Goal: Information Seeking & Learning: Learn about a topic

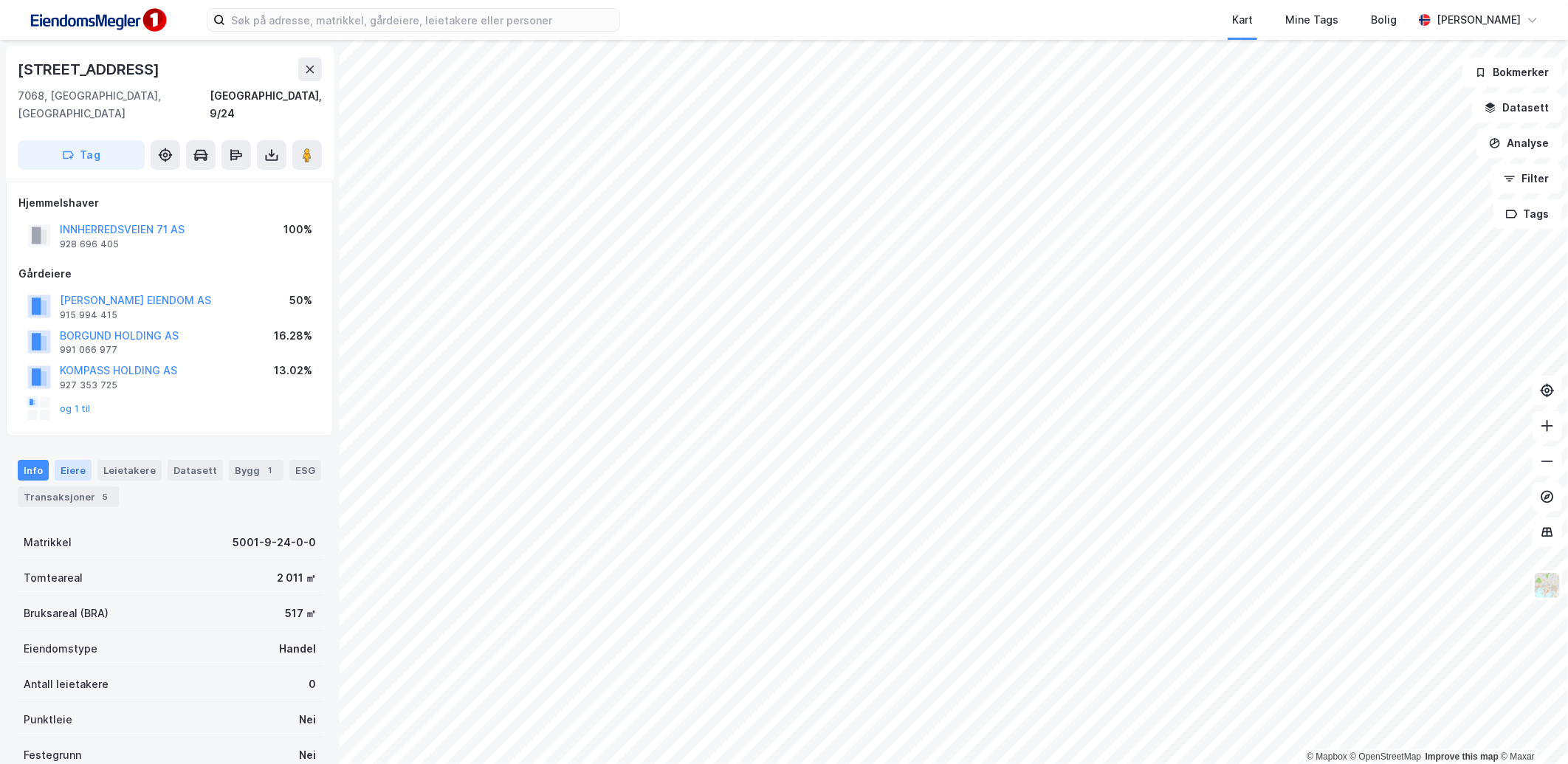
click at [76, 460] on div "Eiere" at bounding box center [72, 470] width 37 height 21
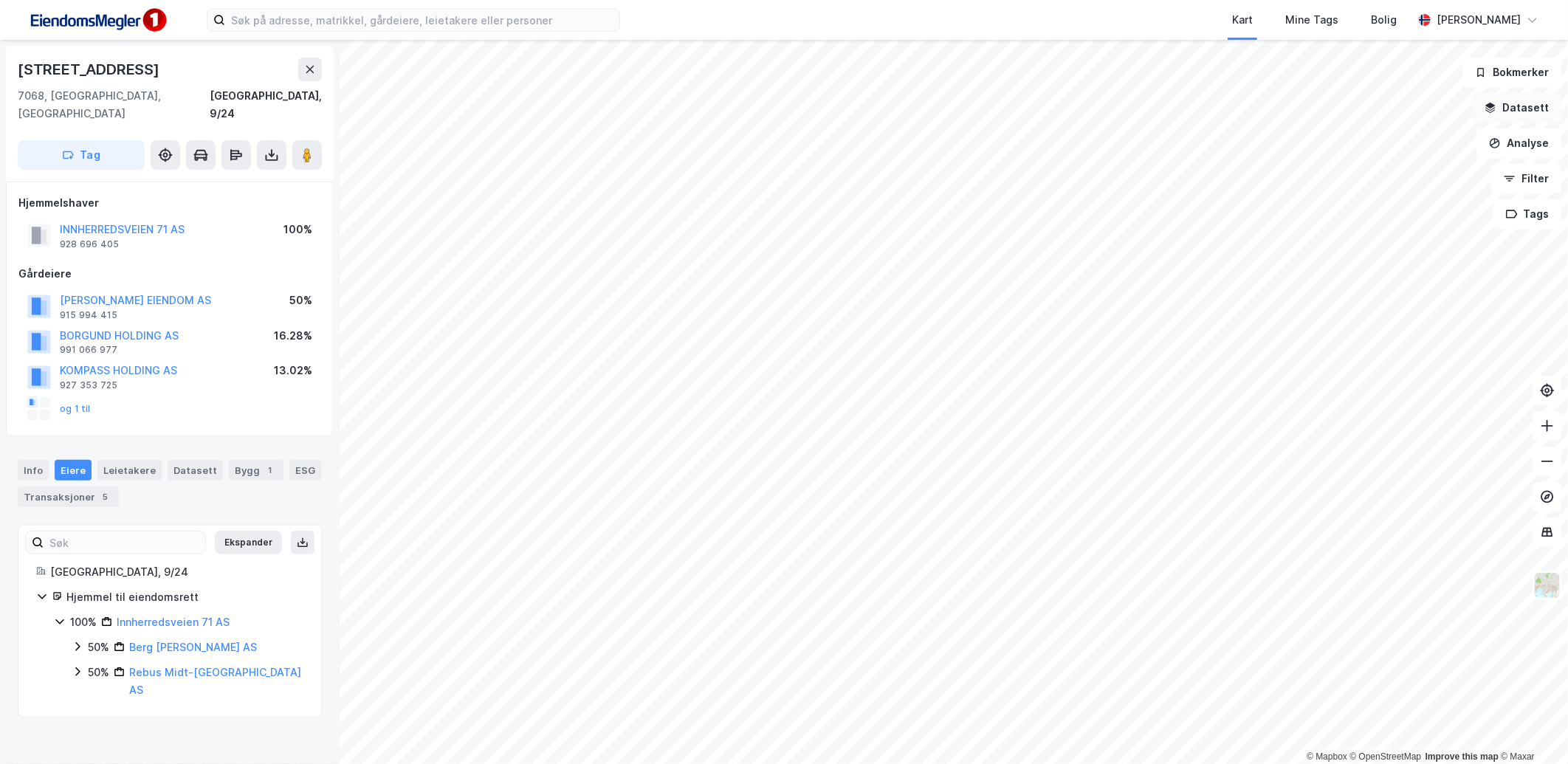
click at [1518, 106] on button "Datasett" at bounding box center [1517, 107] width 90 height 29
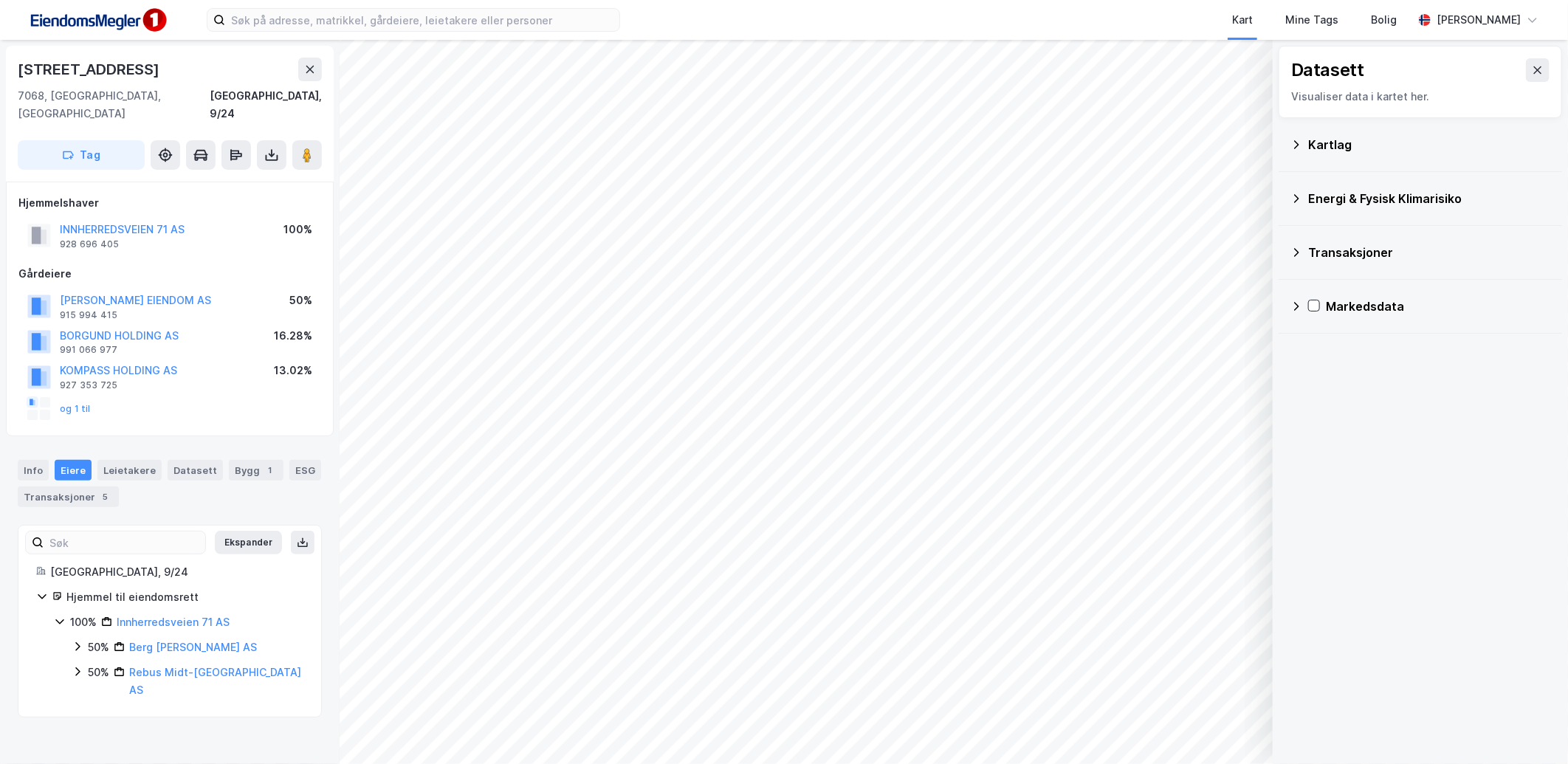
click at [1304, 252] on div "Transaksjoner" at bounding box center [1420, 252] width 260 height 36
click at [1304, 146] on div "Kartlag" at bounding box center [1420, 145] width 260 height 36
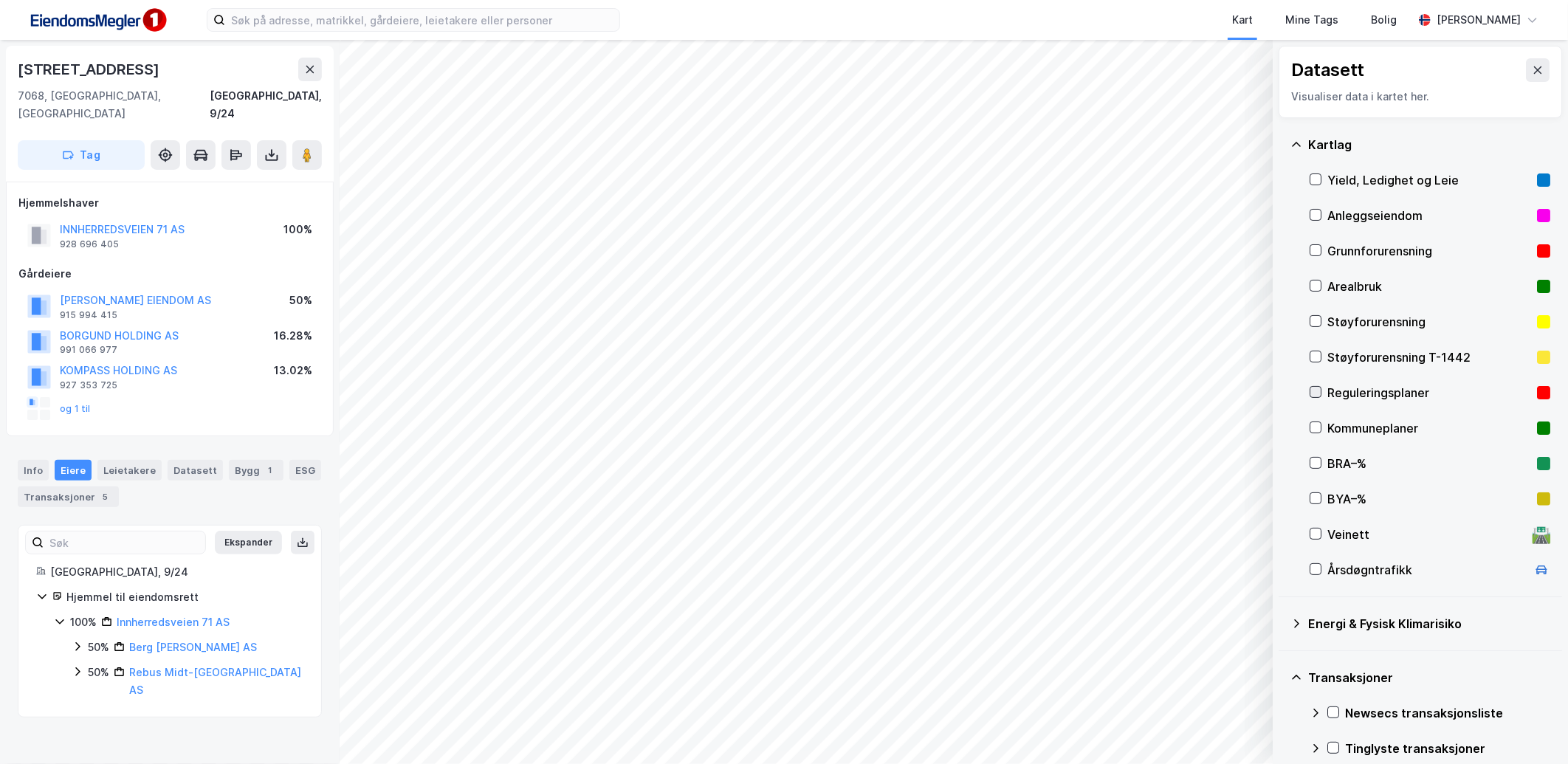
click at [1314, 391] on icon at bounding box center [1315, 391] width 10 height 10
click at [1532, 64] on icon at bounding box center [1538, 70] width 12 height 12
